Goal: Task Accomplishment & Management: Use online tool/utility

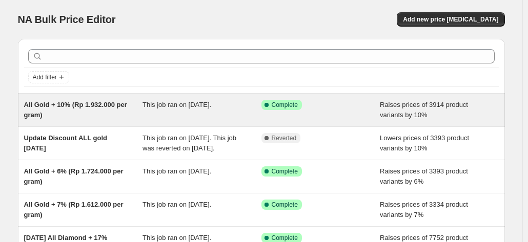
click at [423, 107] on span "Raises prices of 3914 product variants by 10%" at bounding box center [424, 110] width 88 height 18
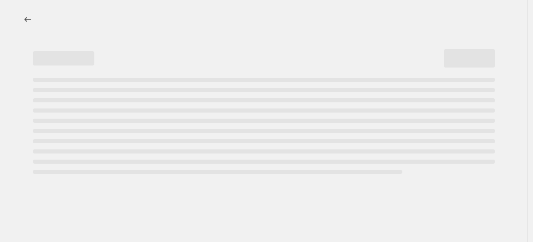
select select "percentage"
select select "collection"
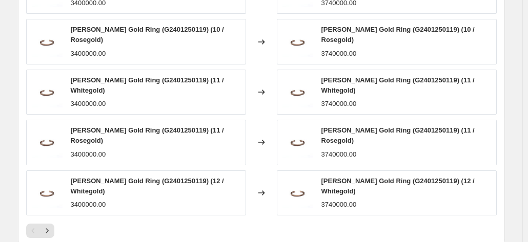
scroll to position [1029, 0]
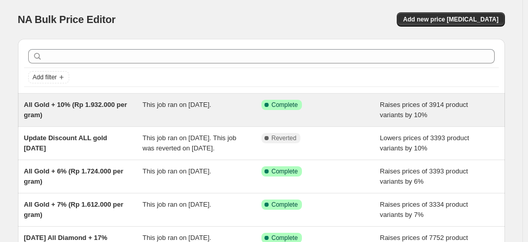
drag, startPoint x: 411, startPoint y: 105, endPoint x: 90, endPoint y: 106, distance: 321.4
click at [90, 106] on span "All Gold + 10% (Rp 1.932.000 per gram)" at bounding box center [75, 110] width 103 height 18
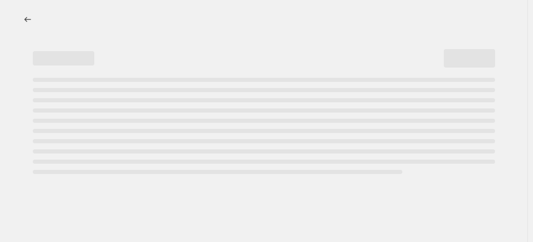
select select "percentage"
select select "collection"
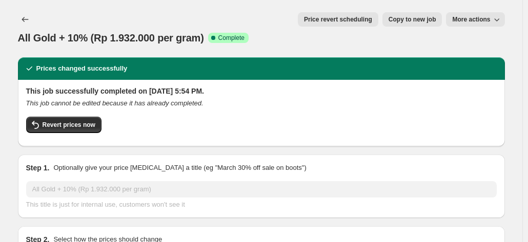
click at [498, 21] on icon "button" at bounding box center [497, 19] width 10 height 10
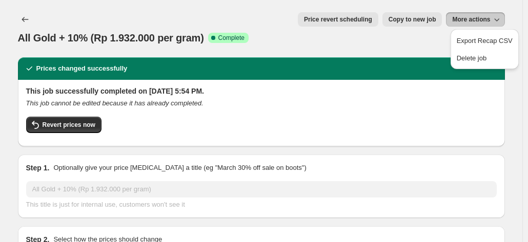
click at [414, 18] on span "Copy to new job" at bounding box center [413, 19] width 48 height 8
select select "percentage"
select select "collection"
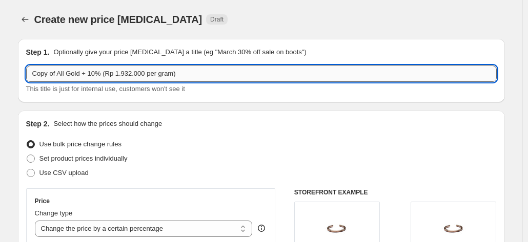
click at [58, 74] on input "Copy of All Gold + 10% (Rp 1.932.000 per gram)" at bounding box center [261, 74] width 471 height 16
click at [118, 77] on input "All Gold + 10% (Rp 1.932.000 per gram)" at bounding box center [261, 74] width 471 height 16
click at [162, 71] on input "All Gold + 10% (Rp 2.003.000 per gram)" at bounding box center [261, 74] width 471 height 16
click at [162, 79] on input "All Gold + 10% (Rp 2.003.000 per gram)" at bounding box center [261, 74] width 471 height 16
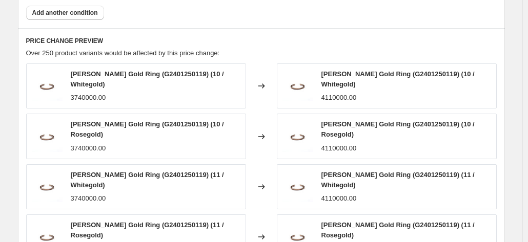
scroll to position [720, 0]
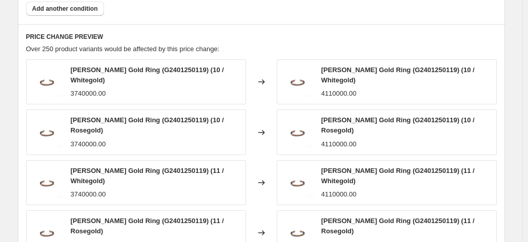
type input "All Gold + 10% (Rp 2.003.000 per gram) (after disc)"
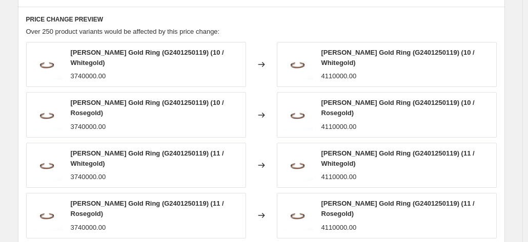
scroll to position [954, 0]
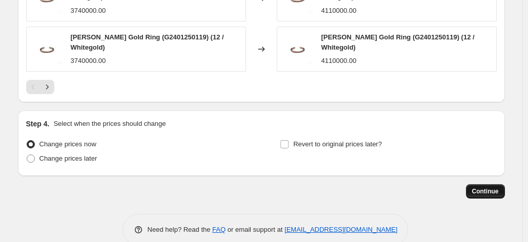
click at [479, 188] on span "Continue" at bounding box center [485, 192] width 27 height 8
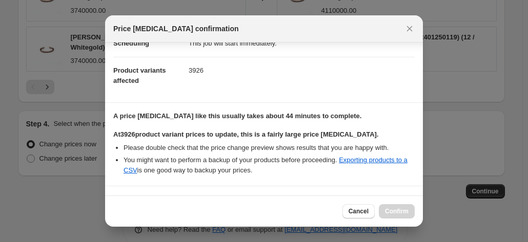
scroll to position [180, 0]
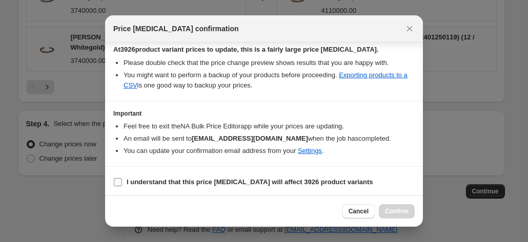
click at [120, 178] on input "I understand that this price change job will affect 3926 product variants" at bounding box center [118, 182] width 8 height 8
checkbox input "true"
click at [391, 215] on span "Confirm" at bounding box center [397, 212] width 24 height 8
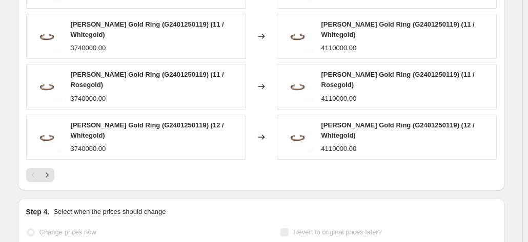
scroll to position [981, 0]
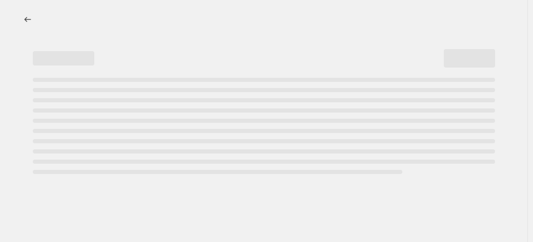
select select "percentage"
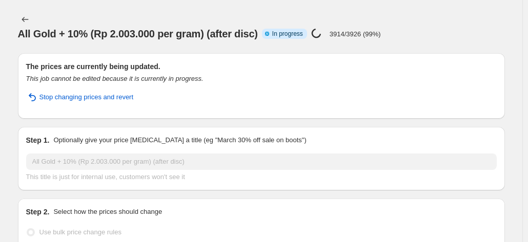
select select "collection"
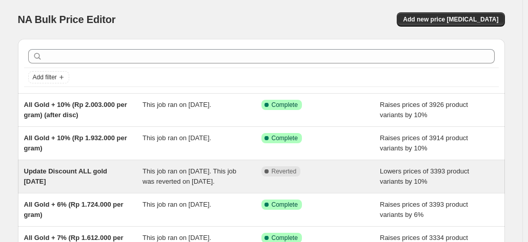
click at [87, 178] on div "Update Discount ALL gold [DATE]" at bounding box center [83, 177] width 119 height 21
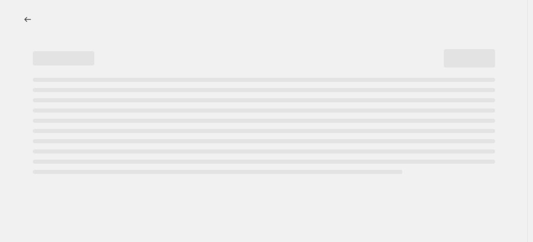
select select "percentage"
select select "collection"
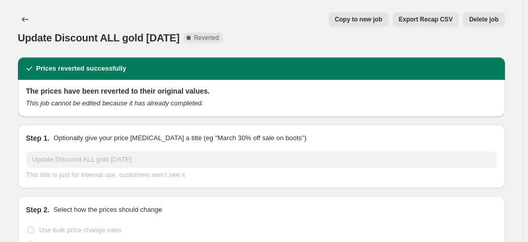
click at [382, 19] on span "Copy to new job" at bounding box center [359, 19] width 48 height 8
select select "percentage"
select select "collection"
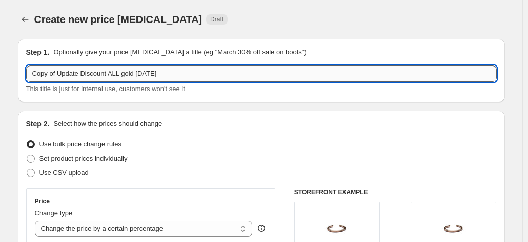
click at [83, 74] on input "Copy of Update Discount ALL gold 29 April 2025" at bounding box center [261, 74] width 471 height 16
click at [59, 73] on input "Copy of Update Discount ALL gold 29 April 2025" at bounding box center [261, 74] width 471 height 16
click at [166, 75] on input "Update Discount ALL gold 29 April 2025" at bounding box center [261, 74] width 471 height 16
type input "Update Discount ALL gold 1 oktober 2025"
click at [169, 75] on input "Update Discount ALL gold 1 oktober 2025" at bounding box center [261, 74] width 471 height 16
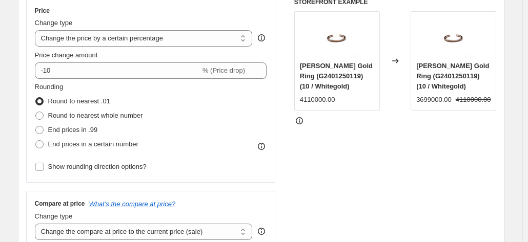
scroll to position [191, 0]
click at [39, 148] on label "End prices in a certain number" at bounding box center [87, 144] width 104 height 14
click at [36, 140] on input "End prices in a certain number" at bounding box center [35, 140] width 1 height 1
radio input "true"
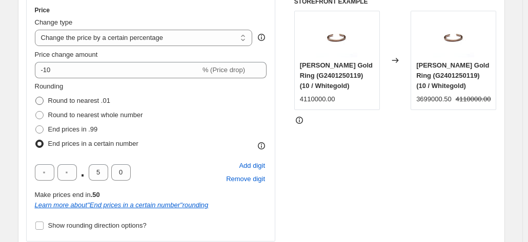
click at [42, 98] on span at bounding box center [39, 101] width 8 height 8
click at [36, 97] on input "Round to nearest .01" at bounding box center [35, 97] width 1 height 1
radio input "true"
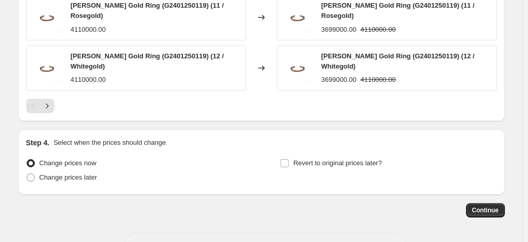
scroll to position [895, 0]
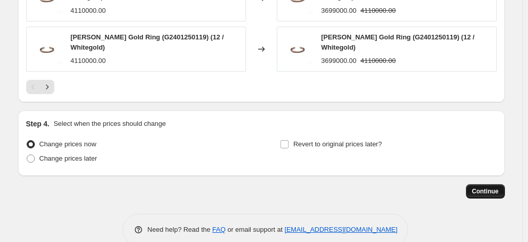
click at [479, 188] on span "Continue" at bounding box center [485, 192] width 27 height 8
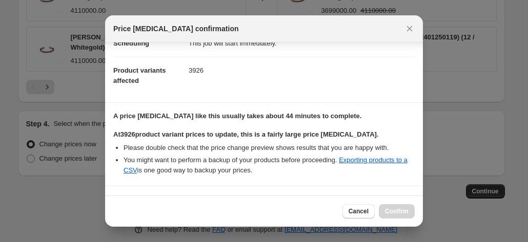
scroll to position [180, 0]
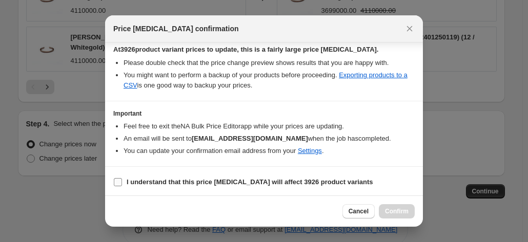
click at [115, 178] on input "I understand that this price change job will affect 3926 product variants" at bounding box center [118, 182] width 8 height 8
checkbox input "true"
click at [400, 213] on span "Confirm" at bounding box center [397, 212] width 24 height 8
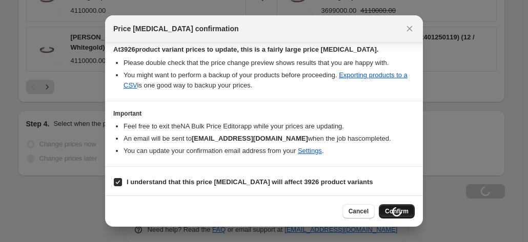
type input "Update Discount ALL gold 1 oktober 2025"
